Goal: Task Accomplishment & Management: Manage account settings

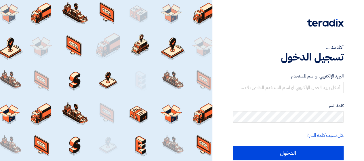
scroll to position [22, 0]
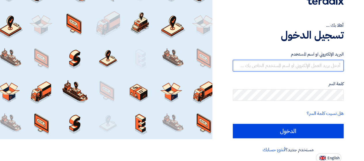
click at [309, 66] on input "text" at bounding box center [288, 66] width 111 height 12
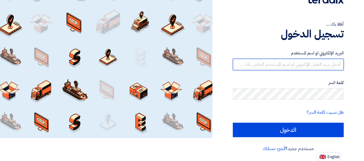
scroll to position [23, 0]
click at [316, 65] on input "text" at bounding box center [288, 65] width 111 height 12
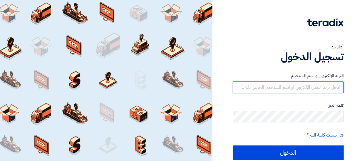
scroll to position [0, 0]
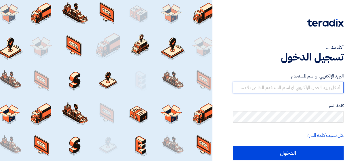
click at [320, 86] on input "text" at bounding box center [288, 88] width 111 height 12
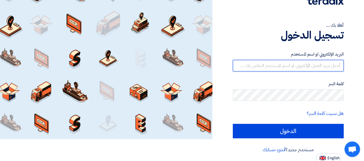
scroll to position [23, 0]
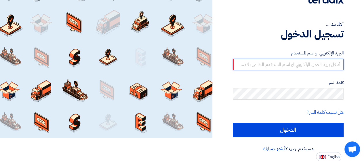
click at [298, 62] on input "text" at bounding box center [288, 65] width 111 height 12
paste input "[EMAIL_ADDRESS][DOMAIN_NAME]"
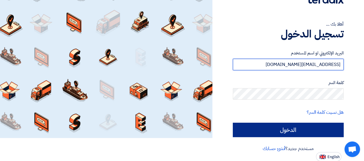
type input "[EMAIL_ADDRESS][DOMAIN_NAME]"
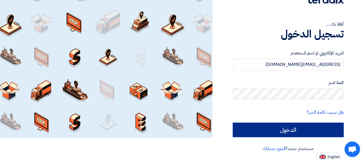
click at [314, 130] on input "الدخول" at bounding box center [288, 130] width 111 height 14
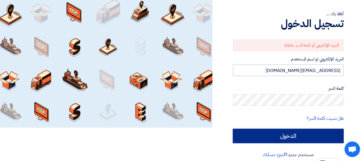
scroll to position [39, 0]
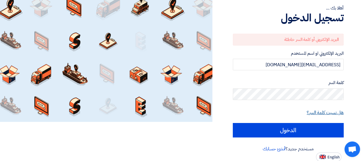
click at [335, 112] on link "هل نسيت كلمة السر؟" at bounding box center [325, 112] width 37 height 7
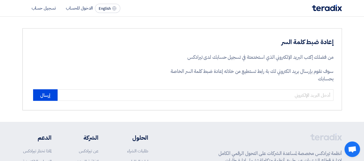
click at [353, 45] on section "إعادة ضبط كلمة السر من فضلك إكتب البريد الإلكتروني الذي استخدمتة في تسجيل حسابك…" at bounding box center [182, 69] width 364 height 105
click at [360, 29] on section "إعادة ضبط كلمة السر من فضلك إكتب البريد الإلكتروني الذي استخدمتة في تسجيل حسابك…" at bounding box center [182, 69] width 364 height 105
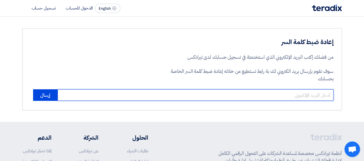
click at [150, 93] on input "email" at bounding box center [196, 95] width 276 height 12
type input "[EMAIL_ADDRESS][DOMAIN_NAME]"
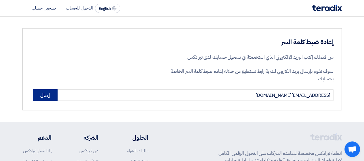
click at [37, 94] on button "إرسال" at bounding box center [45, 95] width 24 height 12
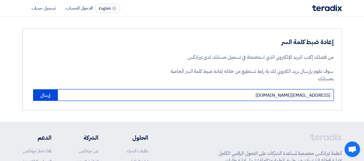
click at [207, 95] on input "[EMAIL_ADDRESS][DOMAIN_NAME]" at bounding box center [196, 95] width 276 height 12
click at [199, 96] on input "[EMAIL_ADDRESS][DOMAIN_NAME]" at bounding box center [196, 95] width 276 height 12
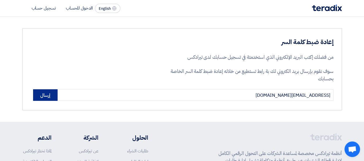
click at [45, 96] on button "إرسال" at bounding box center [45, 95] width 24 height 12
click at [297, 58] on p "من فضلك إكتب البريد الإلكتروني الذي استخدمتة في تسجيل حسابك لدى تيرادكس" at bounding box center [250, 57] width 167 height 7
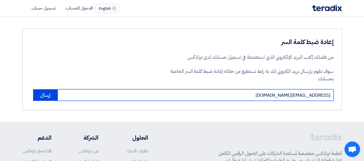
click at [126, 97] on input "[EMAIL_ADDRESS][DOMAIN_NAME]" at bounding box center [196, 95] width 276 height 12
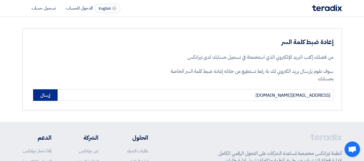
click at [44, 95] on button "إرسال" at bounding box center [45, 95] width 24 height 12
click at [285, 58] on p "من فضلك إكتب البريد الإلكتروني الذي استخدمتة في تسجيل حسابك لدى تيرادكس" at bounding box center [250, 57] width 167 height 7
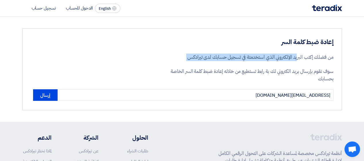
click at [285, 58] on p "من فضلك إكتب البريد الإلكتروني الذي استخدمتة في تسجيل حسابك لدى تيرادكس" at bounding box center [250, 57] width 167 height 7
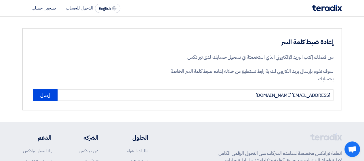
click at [329, 75] on p "سوف نقوم بإرسال بريد الكتروني لك بة رابط تستطيع من خلاله إعادة ضبط كلمة السر ال…" at bounding box center [250, 75] width 167 height 15
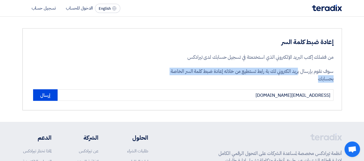
click at [329, 75] on p "سوف نقوم بإرسال بريد الكتروني لك بة رابط تستطيع من خلاله إعادة ضبط كلمة السر ال…" at bounding box center [250, 75] width 167 height 15
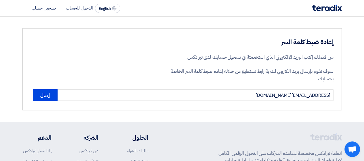
click at [219, 55] on p "من فضلك إكتب البريد الإلكتروني الذي استخدمتة في تسجيل حسابك لدى تيرادكس" at bounding box center [250, 57] width 167 height 7
click at [49, 95] on button "إرسال" at bounding box center [45, 95] width 24 height 12
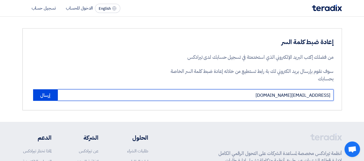
click at [301, 98] on input "[EMAIL_ADDRESS][DOMAIN_NAME]" at bounding box center [196, 95] width 276 height 12
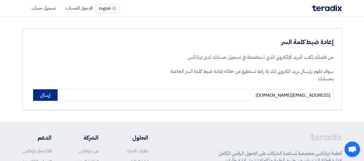
click at [41, 96] on button "إرسال" at bounding box center [45, 95] width 24 height 12
click at [161, 54] on div "إعادة ضبط كلمة السر من فضلك إكتب البريد الإلكتروني الذي استخدمتة في تسجيل حسابك…" at bounding box center [182, 69] width 320 height 82
click at [214, 57] on p "من فضلك إكتب البريد الإلكتروني الذي استخدمتة في تسجيل حسابك لدى تيرادكس" at bounding box center [250, 57] width 167 height 7
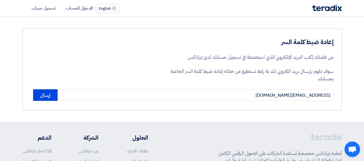
click at [214, 57] on p "من فضلك إكتب البريد الإلكتروني الذي استخدمتة في تسجيل حسابك لدى تيرادكس" at bounding box center [250, 57] width 167 height 7
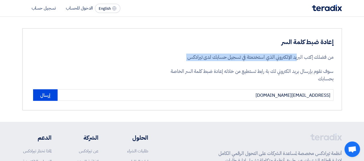
click at [214, 57] on p "من فضلك إكتب البريد الإلكتروني الذي استخدمتة في تسجيل حسابك لدى تيرادكس" at bounding box center [250, 57] width 167 height 7
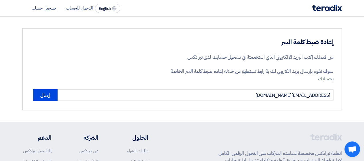
click at [83, 61] on div "إعادة ضبط كلمة السر من فضلك إكتب البريد الإلكتروني الذي استخدمتة في تسجيل حسابك…" at bounding box center [182, 69] width 320 height 82
